Goal: Navigation & Orientation: Find specific page/section

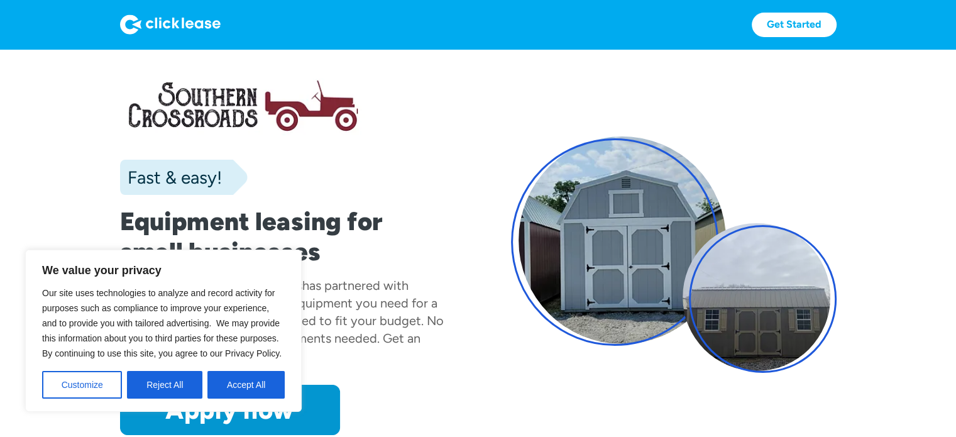
drag, startPoint x: 756, startPoint y: 138, endPoint x: 739, endPoint y: 143, distance: 17.7
drag, startPoint x: 739, startPoint y: 143, endPoint x: 500, endPoint y: 86, distance: 245.4
click at [500, 86] on div "Fast & easy! Equipment leasing for small businesses Southern Crossroads Auto Sa…" at bounding box center [478, 254] width 716 height 361
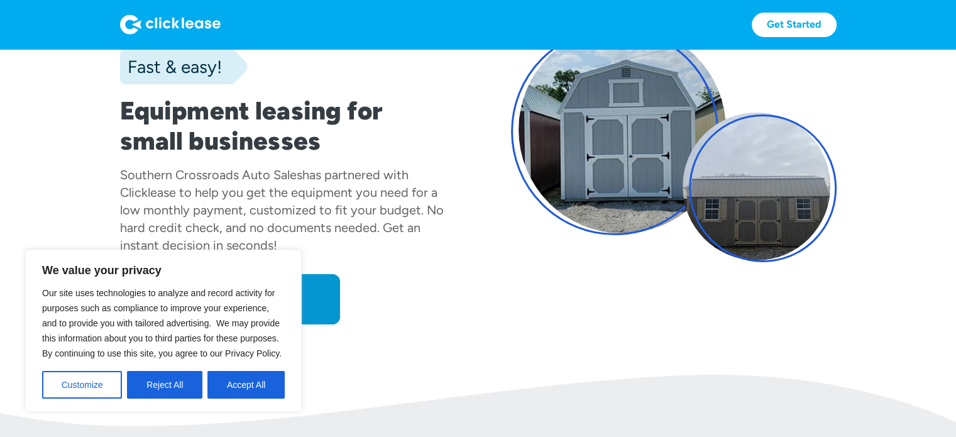
scroll to position [189, 0]
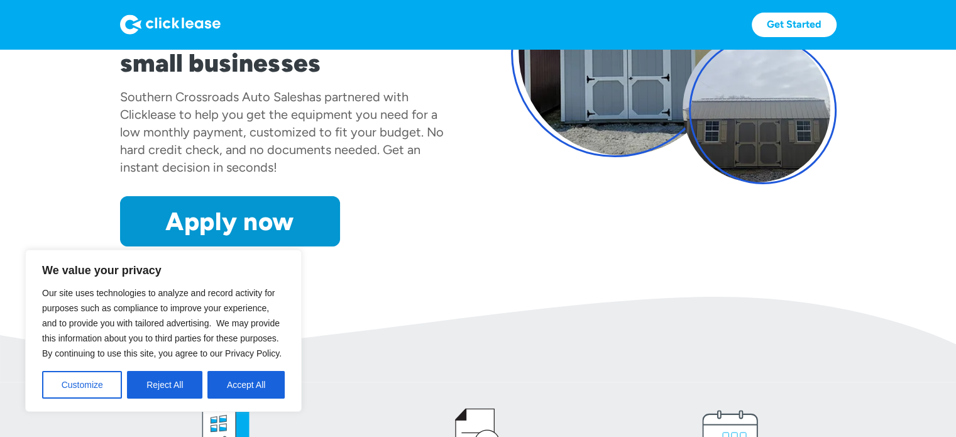
drag, startPoint x: 264, startPoint y: 386, endPoint x: 276, endPoint y: 386, distance: 11.9
click at [266, 386] on button "Accept All" at bounding box center [245, 385] width 77 height 28
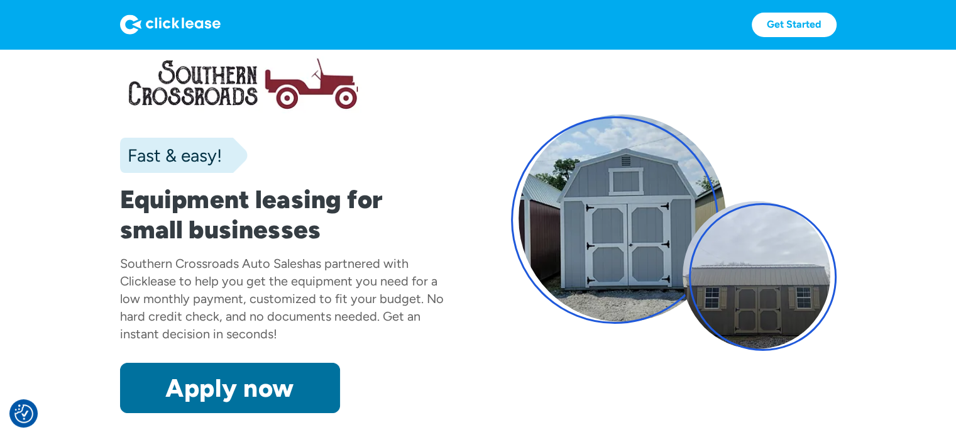
scroll to position [0, 0]
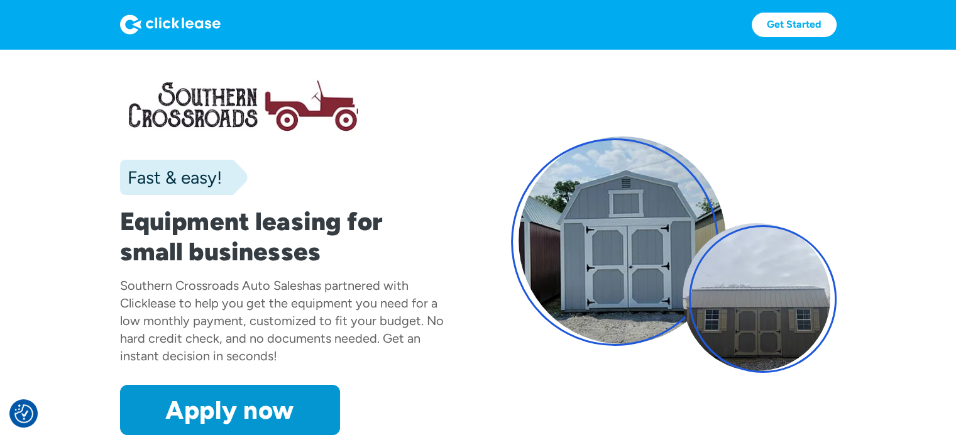
click at [76, 245] on section "Fast & easy! Equipment leasing for small businesses Southern Crossroads Auto Sa…" at bounding box center [478, 267] width 956 height 436
click at [199, 19] on img at bounding box center [170, 24] width 101 height 20
click at [191, 24] on img at bounding box center [170, 24] width 101 height 20
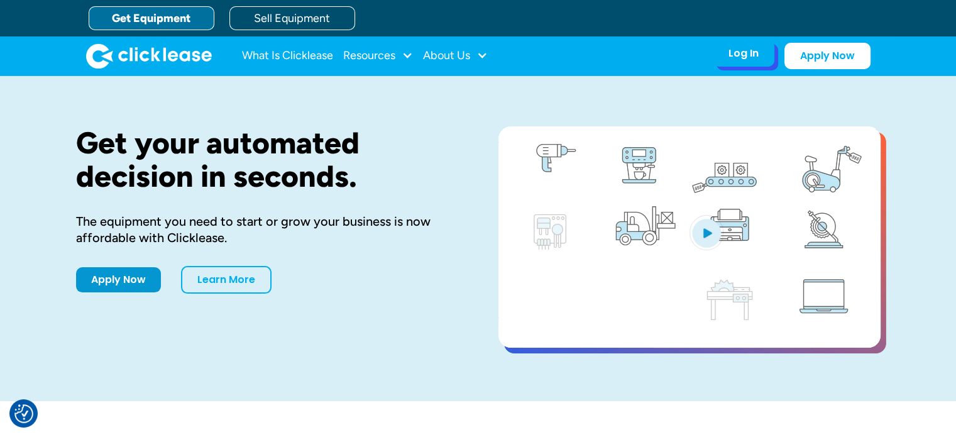
click at [735, 61] on div "Log In Account login I use Clicklease to get my equipment Partner Portal I offe…" at bounding box center [744, 53] width 62 height 26
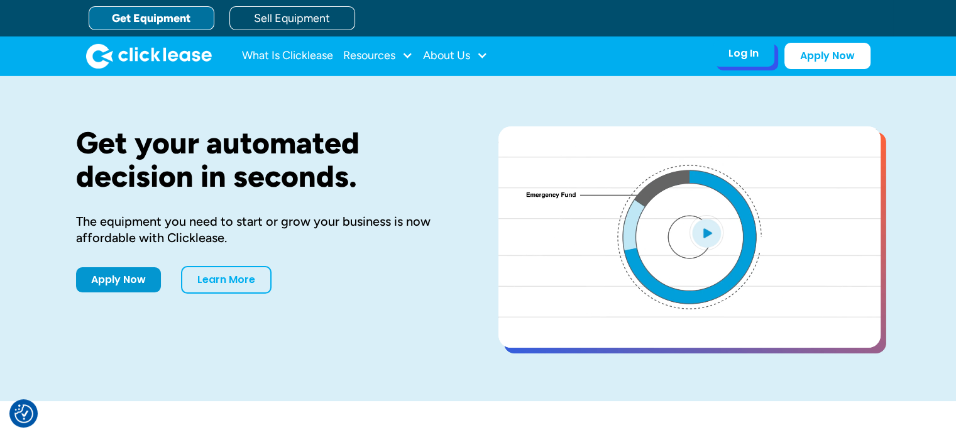
click at [730, 53] on div "Log In" at bounding box center [743, 53] width 30 height 13
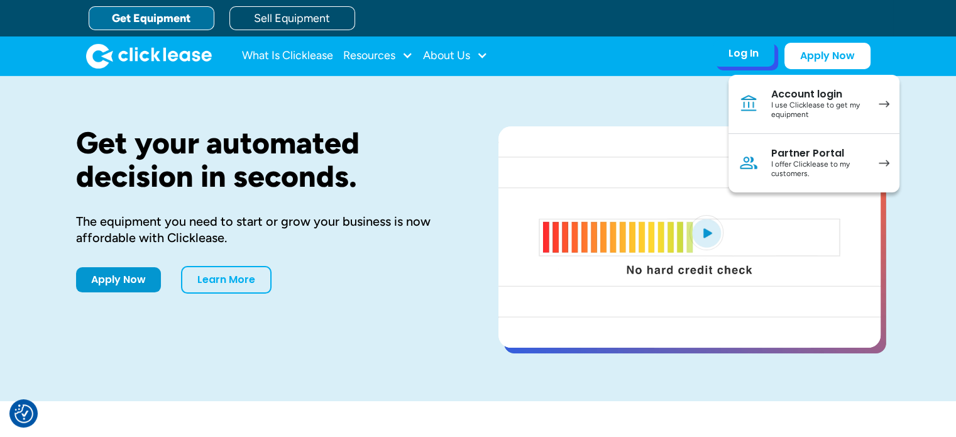
click at [790, 160] on div "I offer Clicklease to my customers." at bounding box center [818, 169] width 95 height 19
